Goal: Information Seeking & Learning: Learn about a topic

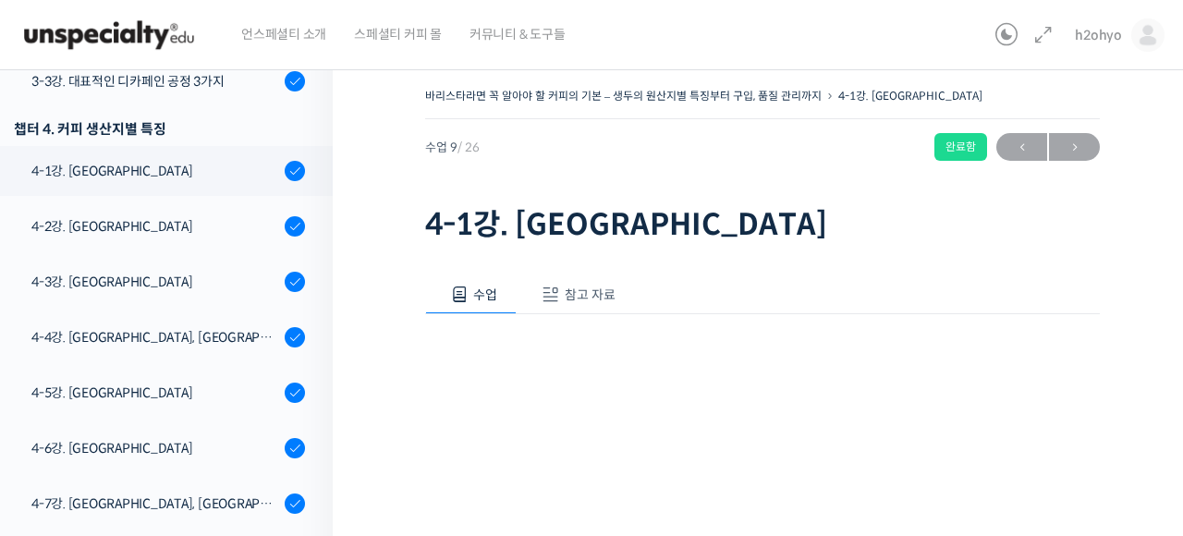
scroll to position [844, 0]
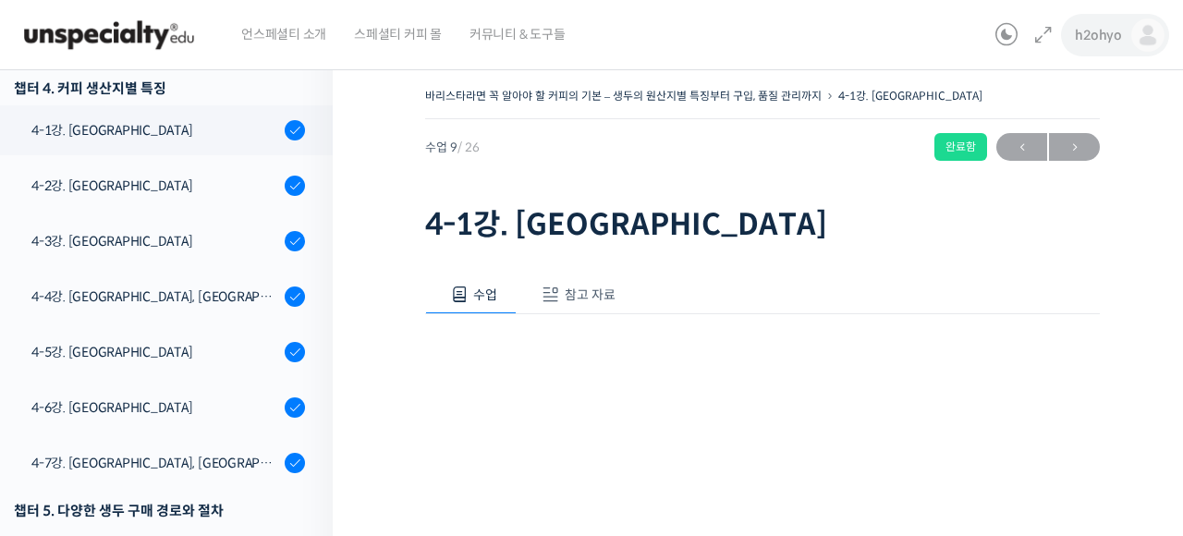
click at [1152, 31] on img at bounding box center [1148, 34] width 33 height 33
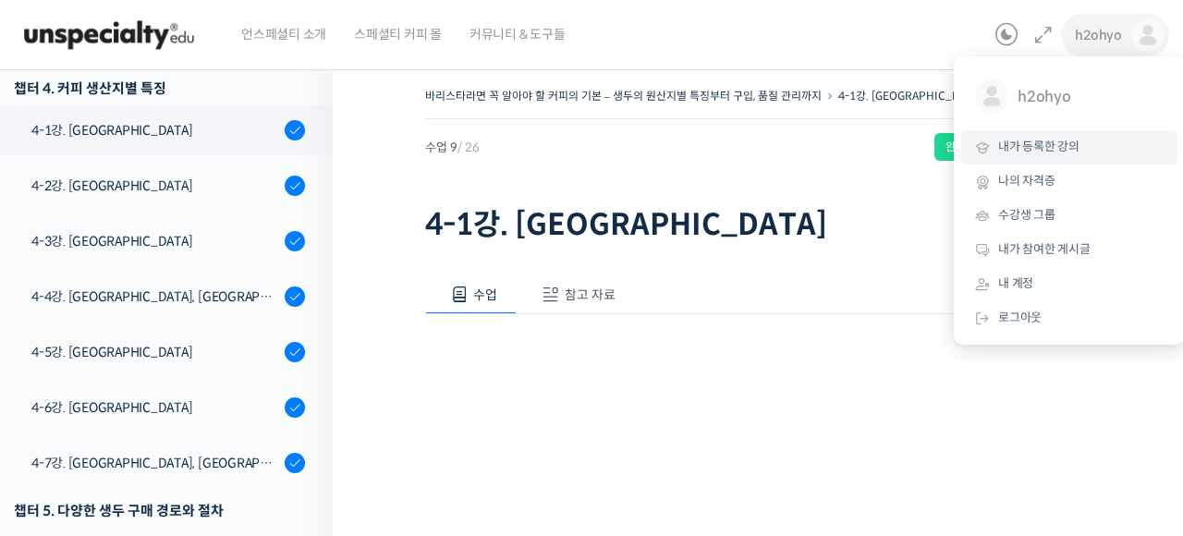
click at [1073, 155] on link "내가 등록한 강의" at bounding box center [1070, 147] width 216 height 34
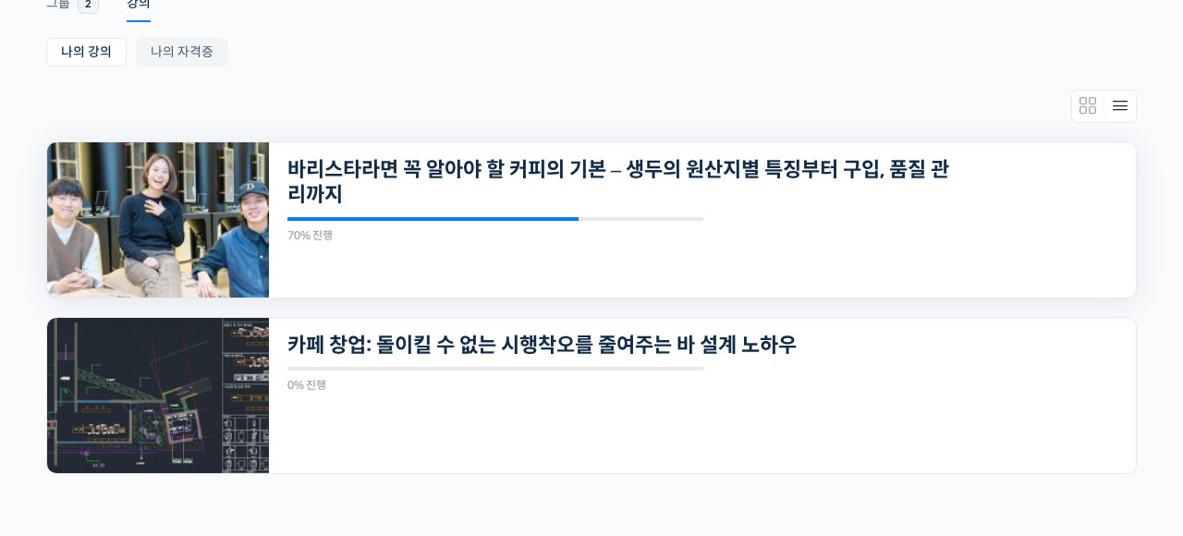
scroll to position [329, 0]
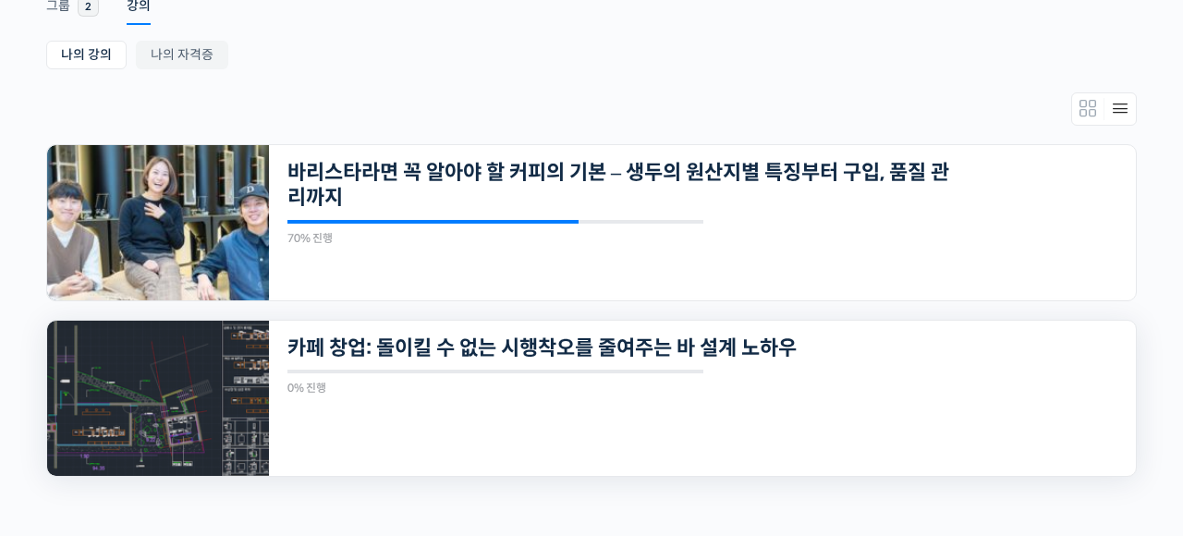
click at [513, 381] on div "0% 진행 최근 활동: [DATE] 9:14 오후" at bounding box center [496, 382] width 416 height 24
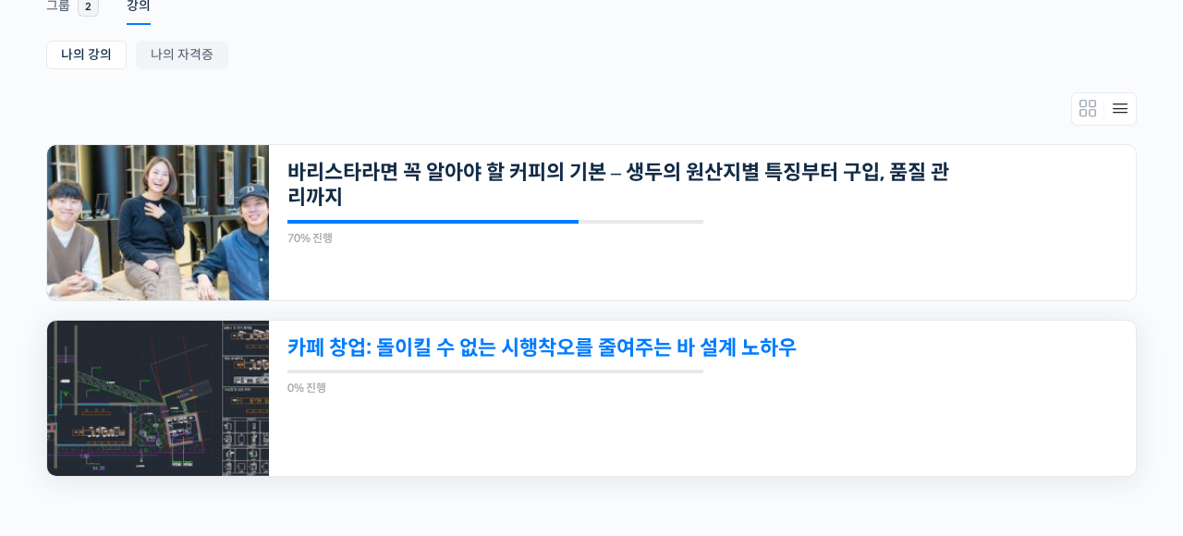
click at [525, 349] on link "카페 창업: 돌이킬 수 없는 시행착오를 줄여주는 바 설계 노하우" at bounding box center [620, 348] width 664 height 25
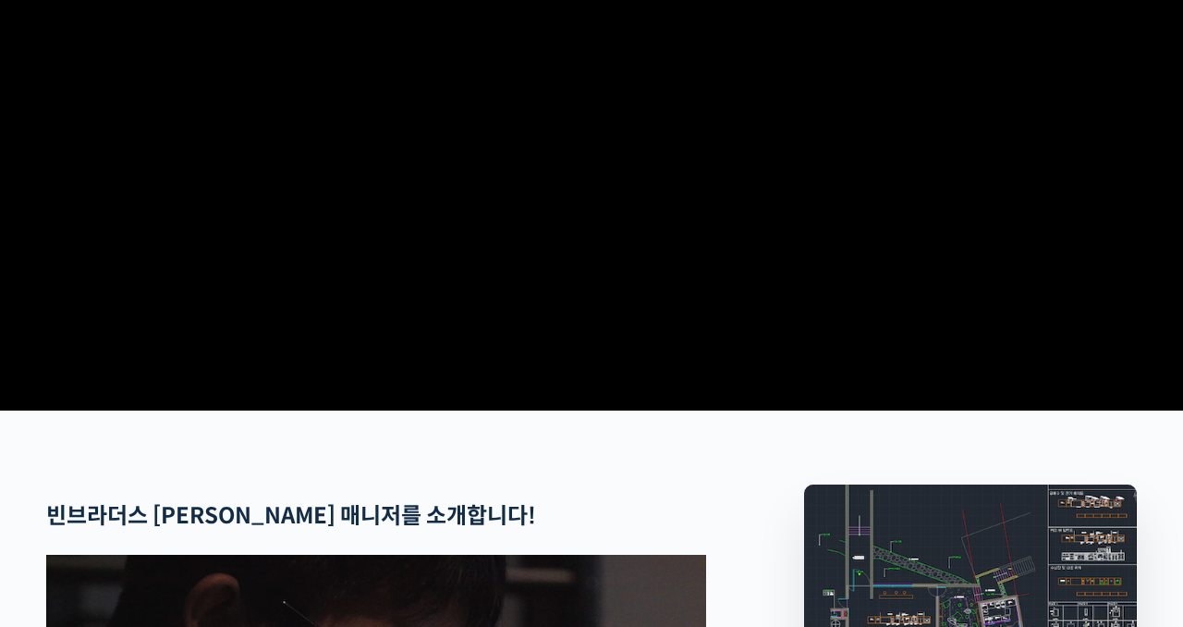
scroll to position [822, 0]
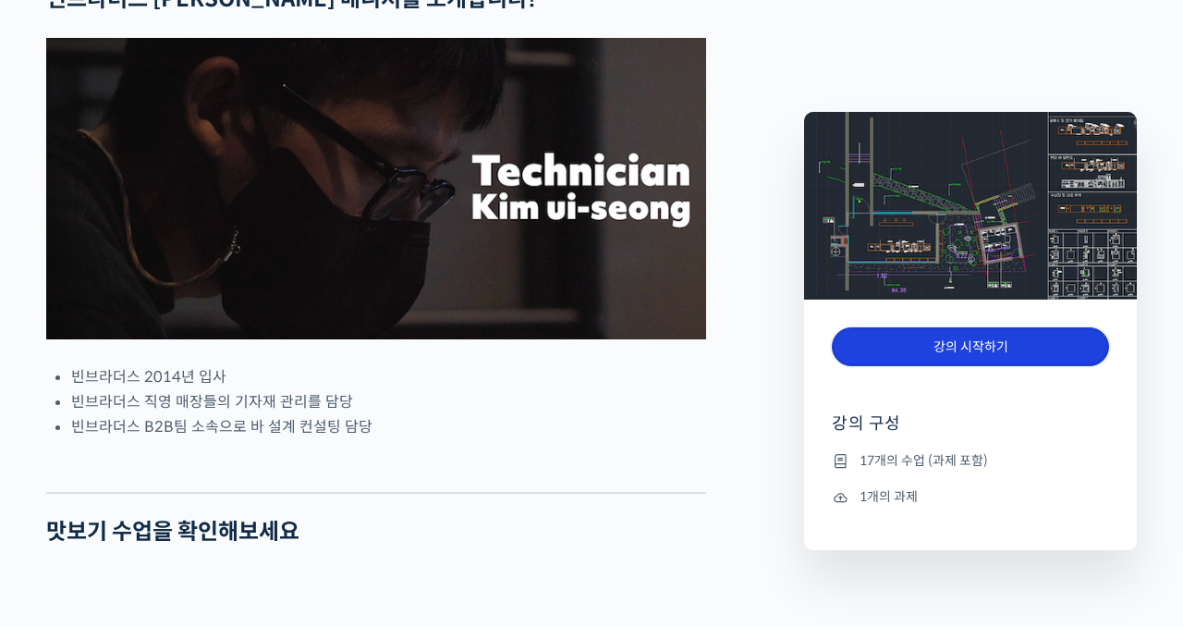
click at [897, 336] on link "강의 시작하기" at bounding box center [970, 347] width 277 height 40
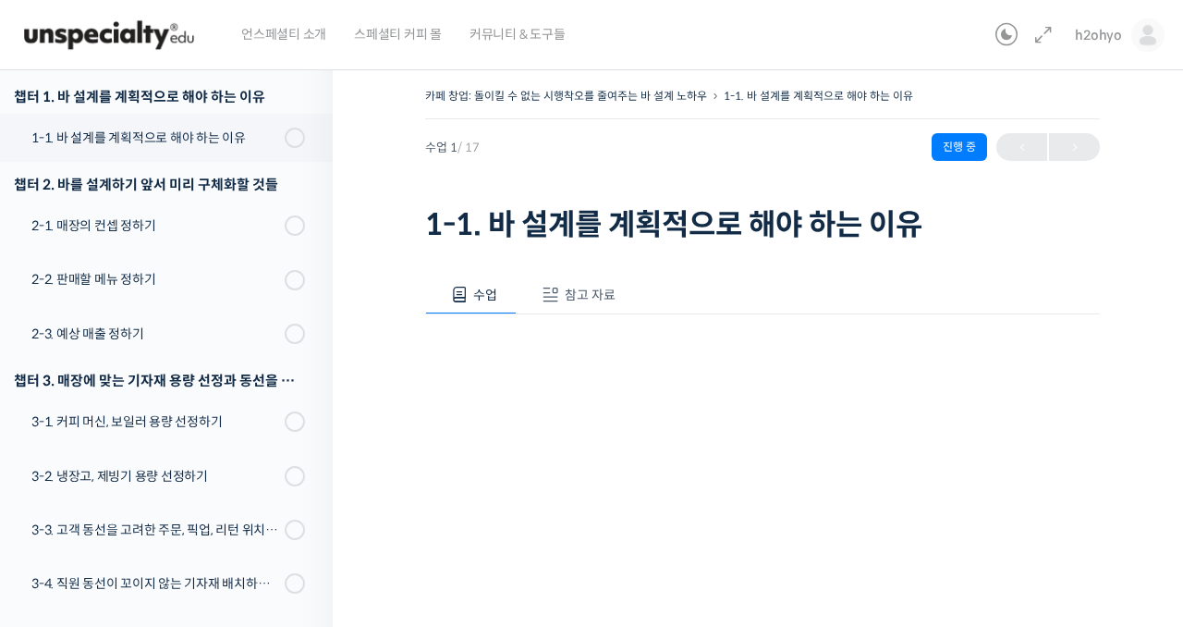
scroll to position [235, 0]
